Goal: Task Accomplishment & Management: Manage account settings

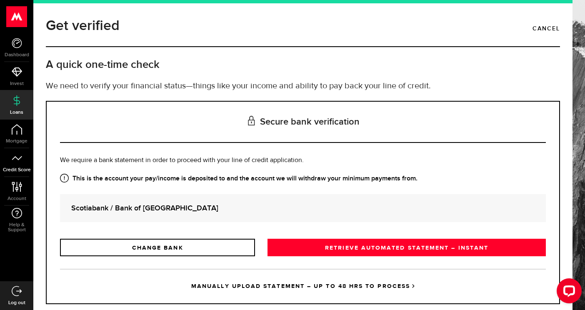
click at [17, 169] on span "Credit Score" at bounding box center [16, 170] width 33 height 5
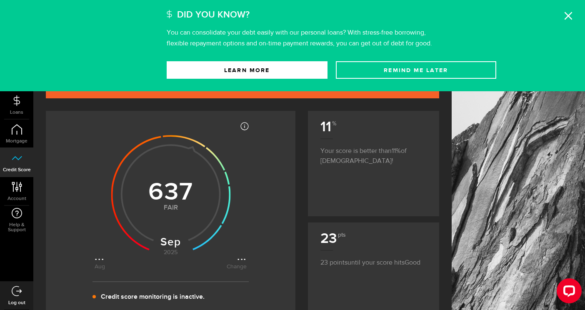
scroll to position [26, 0]
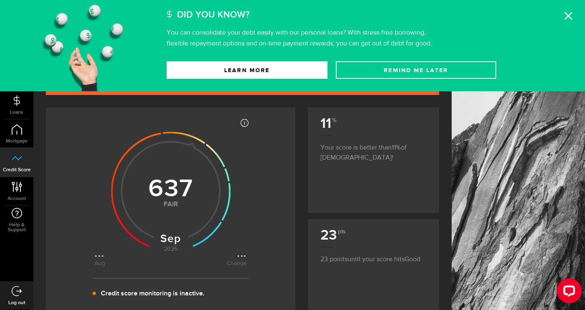
click at [567, 19] on icon at bounding box center [569, 16] width 8 height 8
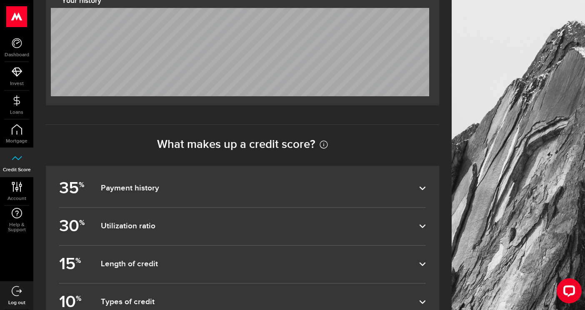
scroll to position [336, 0]
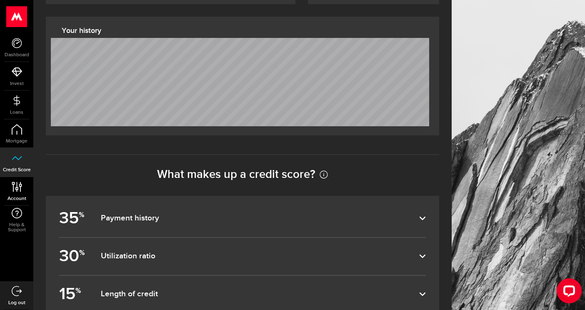
click at [19, 182] on icon at bounding box center [16, 187] width 11 height 10
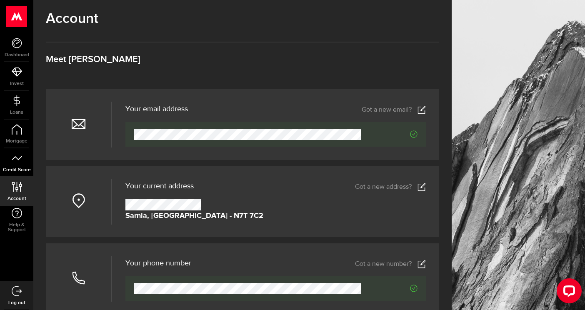
click at [18, 157] on icon at bounding box center [17, 158] width 10 height 10
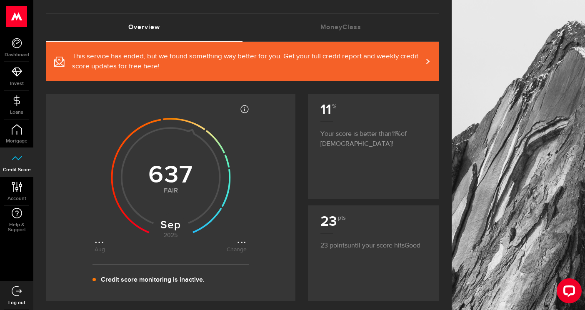
scroll to position [25, 0]
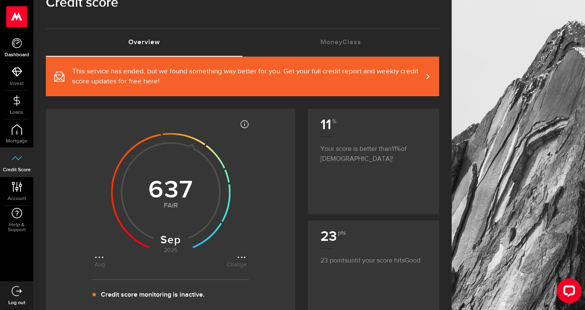
click at [24, 43] on link "Dashboard" at bounding box center [16, 47] width 33 height 28
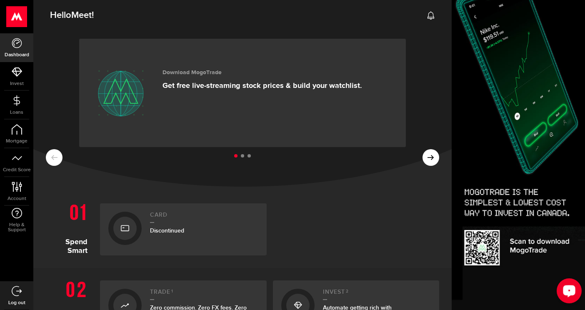
click at [575, 296] on div "Open LiveChat chat widget" at bounding box center [569, 291] width 14 height 14
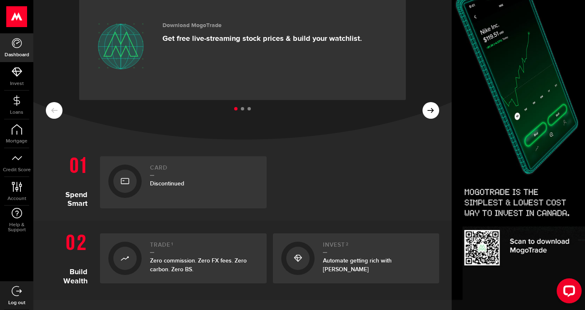
scroll to position [48, 0]
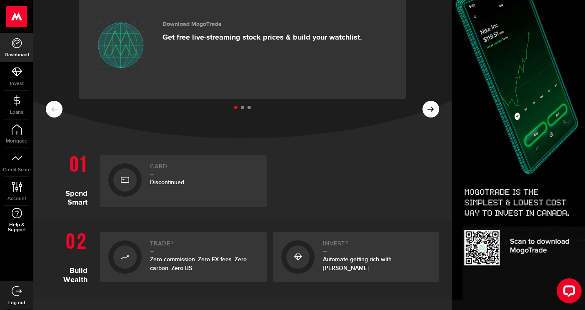
click at [18, 221] on link "Help & Support" at bounding box center [16, 220] width 33 height 29
click at [13, 192] on icon at bounding box center [16, 187] width 11 height 10
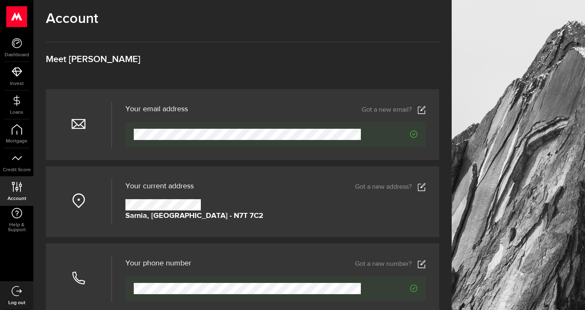
click at [261, 52] on div "Account Compte Meet [PERSON_NAME]" at bounding box center [243, 49] width 394 height 79
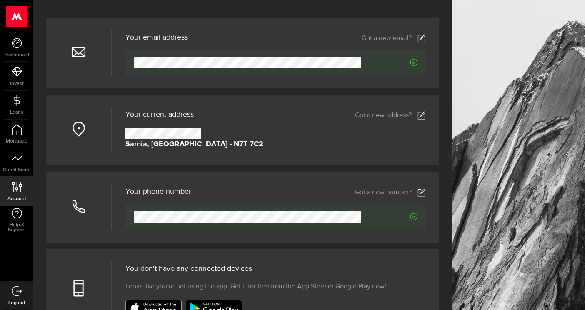
scroll to position [75, 0]
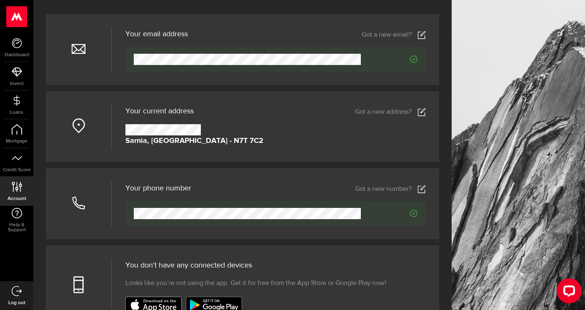
click at [421, 114] on icon at bounding box center [422, 112] width 8 height 8
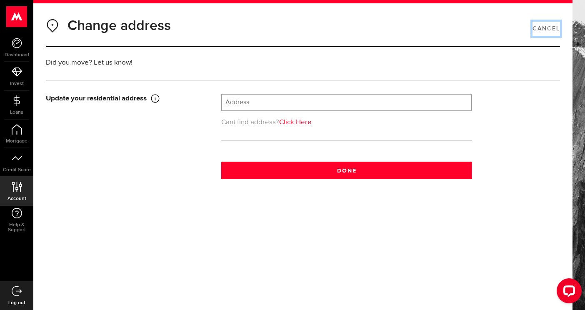
click at [557, 28] on link "Cancel" at bounding box center [547, 29] width 28 height 14
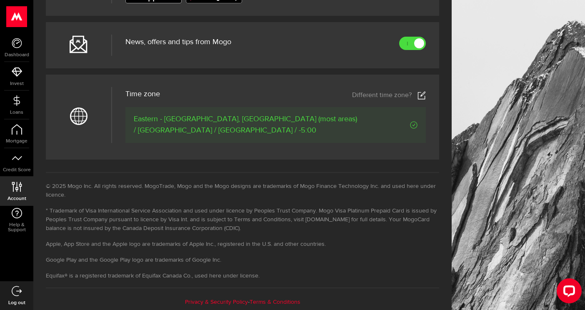
scroll to position [387, 0]
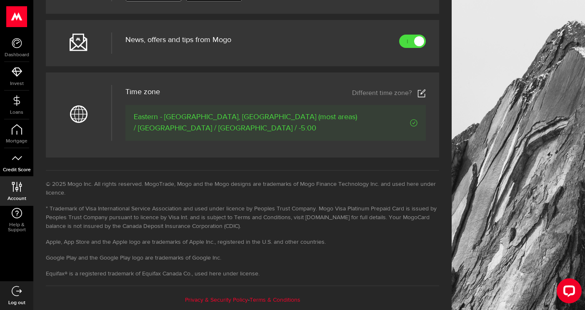
click at [18, 163] on icon at bounding box center [17, 158] width 10 height 10
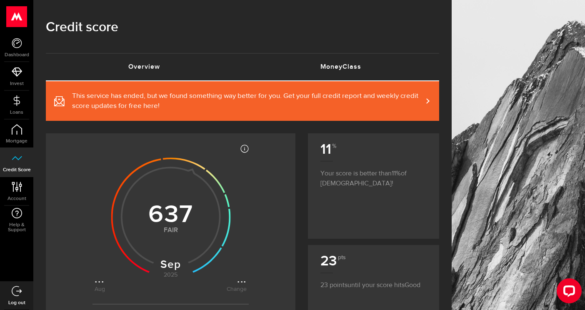
click at [341, 63] on link "MoneyClass (requires attention)" at bounding box center [341, 67] width 197 height 27
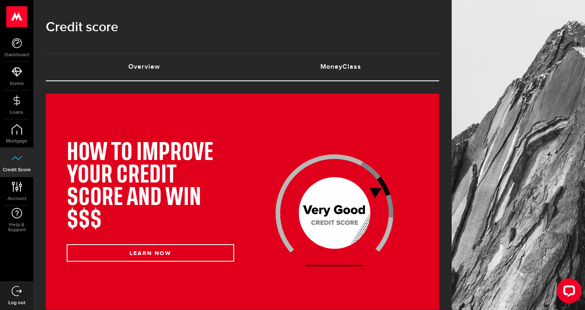
click at [160, 65] on link "Overview (requires attention)" at bounding box center [144, 67] width 197 height 27
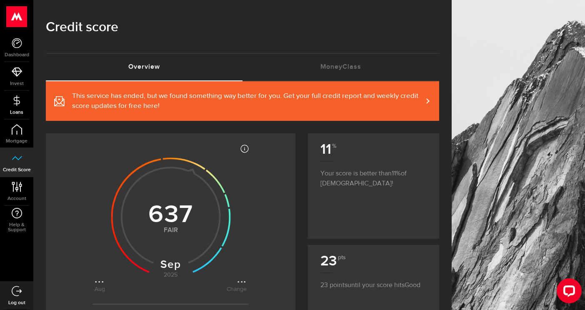
click at [12, 104] on icon at bounding box center [17, 100] width 10 height 10
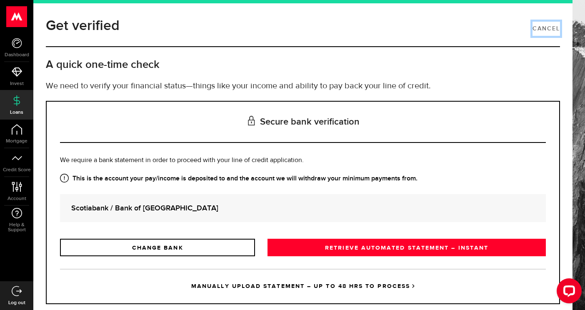
click at [549, 30] on link "Cancel" at bounding box center [547, 29] width 28 height 14
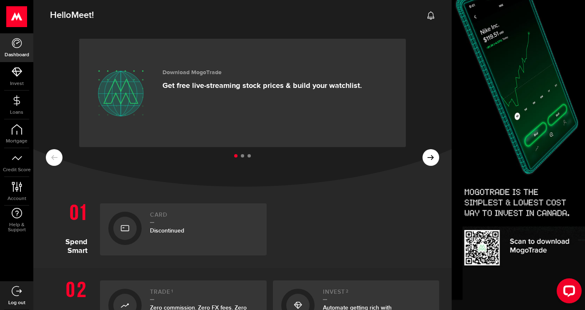
click at [12, 293] on icon at bounding box center [17, 291] width 10 height 10
